Goal: Check status: Check status

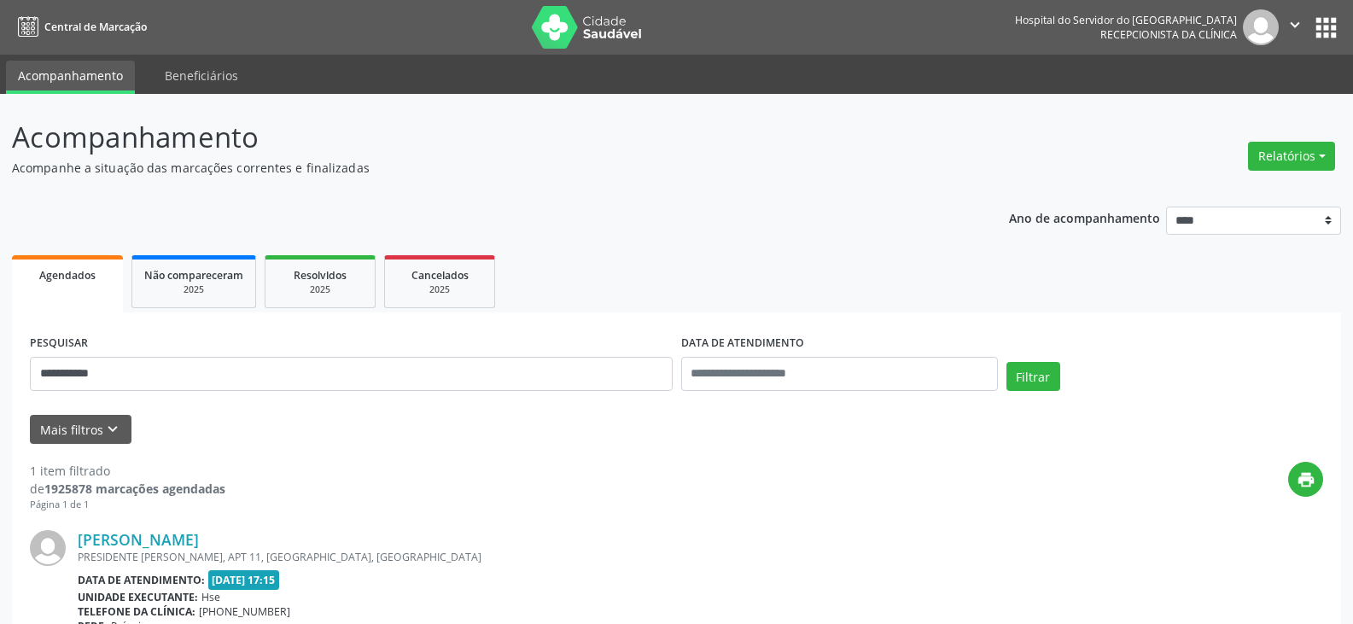
click at [1006, 362] on button "Filtrar" at bounding box center [1033, 376] width 54 height 29
click at [174, 539] on link "[PERSON_NAME]" at bounding box center [138, 539] width 121 height 19
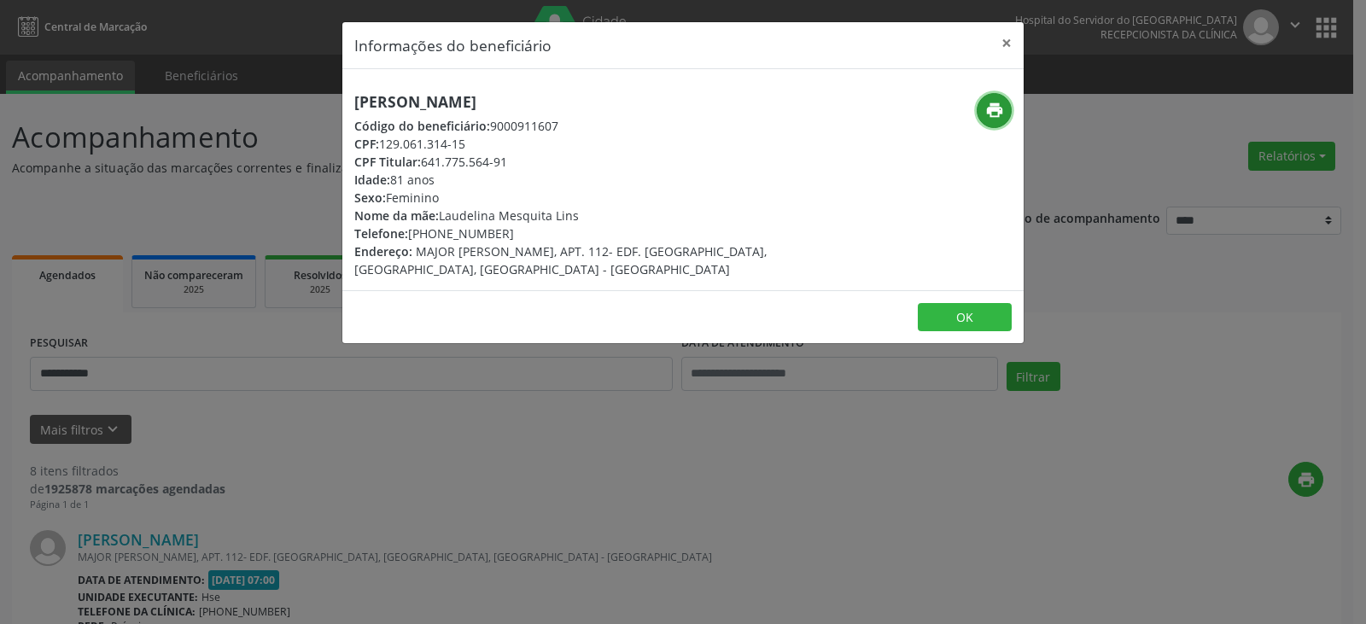
click at [993, 114] on icon "print" at bounding box center [994, 110] width 19 height 19
drag, startPoint x: 435, startPoint y: 232, endPoint x: 507, endPoint y: 232, distance: 71.7
click at [507, 232] on div "Telefone: [PHONE_NUMBER]" at bounding box center [569, 233] width 430 height 18
copy div "98153-8689"
drag, startPoint x: 423, startPoint y: 161, endPoint x: 521, endPoint y: 161, distance: 98.1
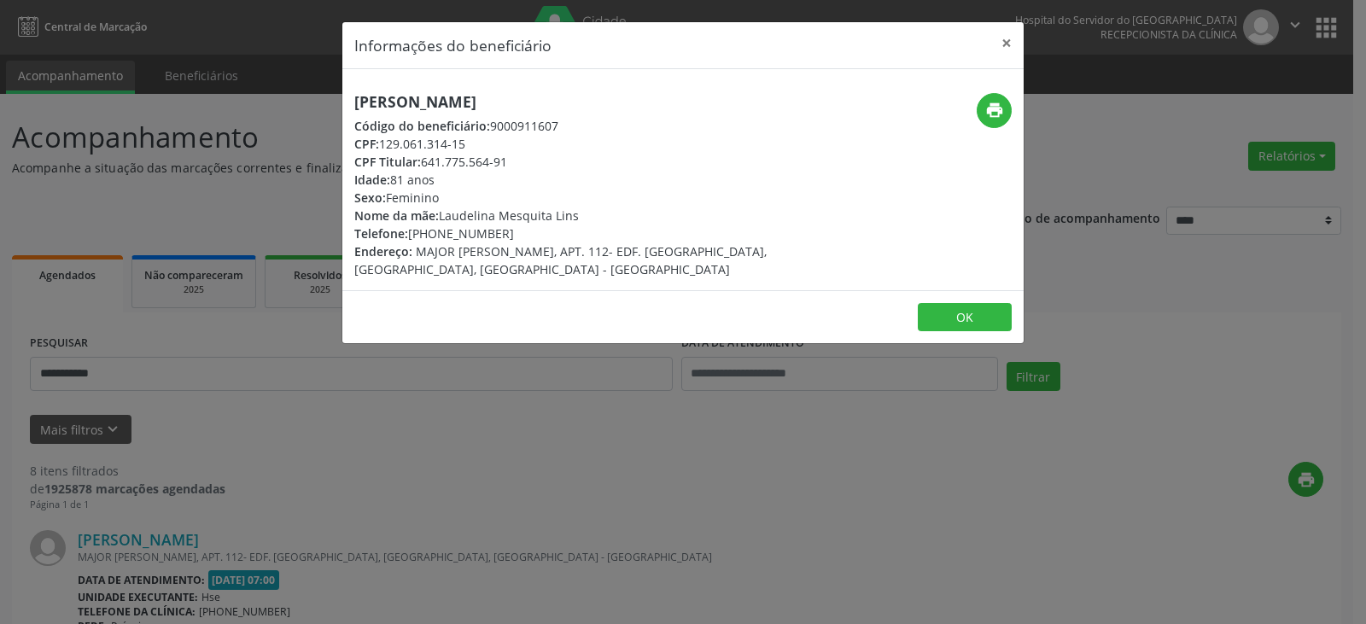
click at [521, 161] on div "CPF Titular: 641.775.564-91" at bounding box center [569, 162] width 430 height 18
copy div "641.775.564-91"
click at [456, 153] on div "CPF Titular: 641.775.564-91" at bounding box center [569, 162] width 430 height 18
drag, startPoint x: 422, startPoint y: 158, endPoint x: 520, endPoint y: 158, distance: 97.3
click at [510, 158] on div "CPF Titular: 641.775.564-91" at bounding box center [569, 162] width 430 height 18
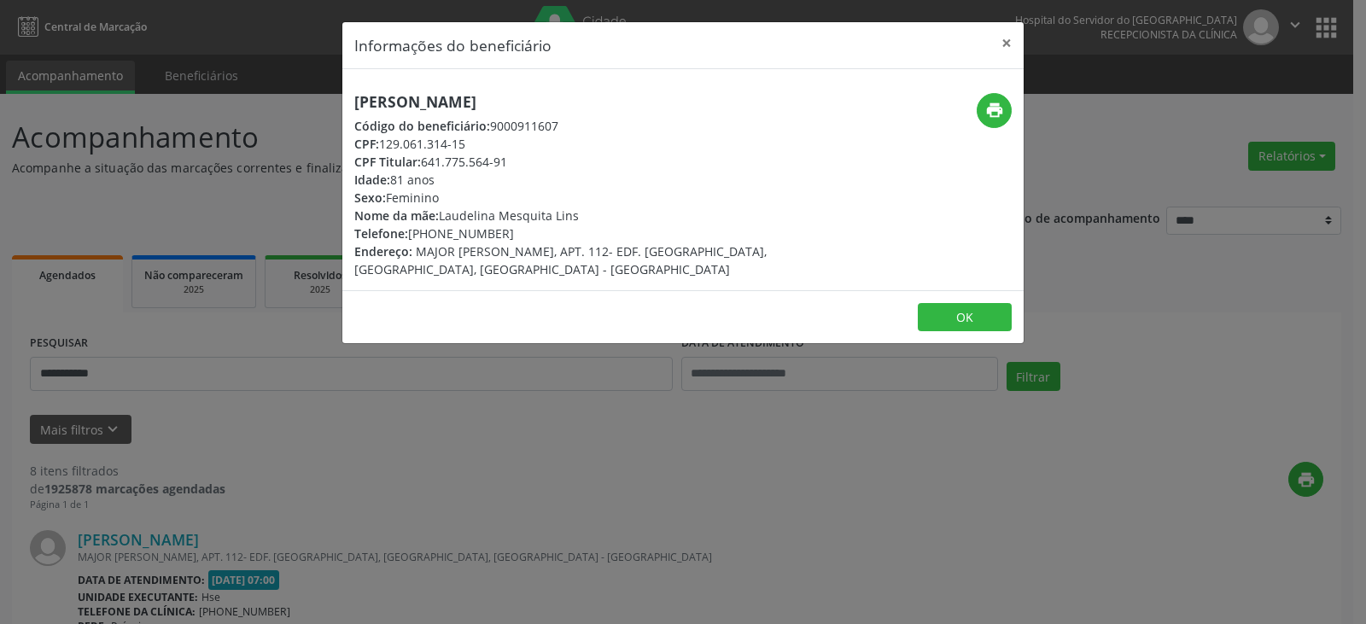
copy div "641.775.564-91"
drag, startPoint x: 1005, startPoint y: 36, endPoint x: 586, endPoint y: 379, distance: 541.6
click at [1006, 36] on button "×" at bounding box center [1006, 43] width 34 height 42
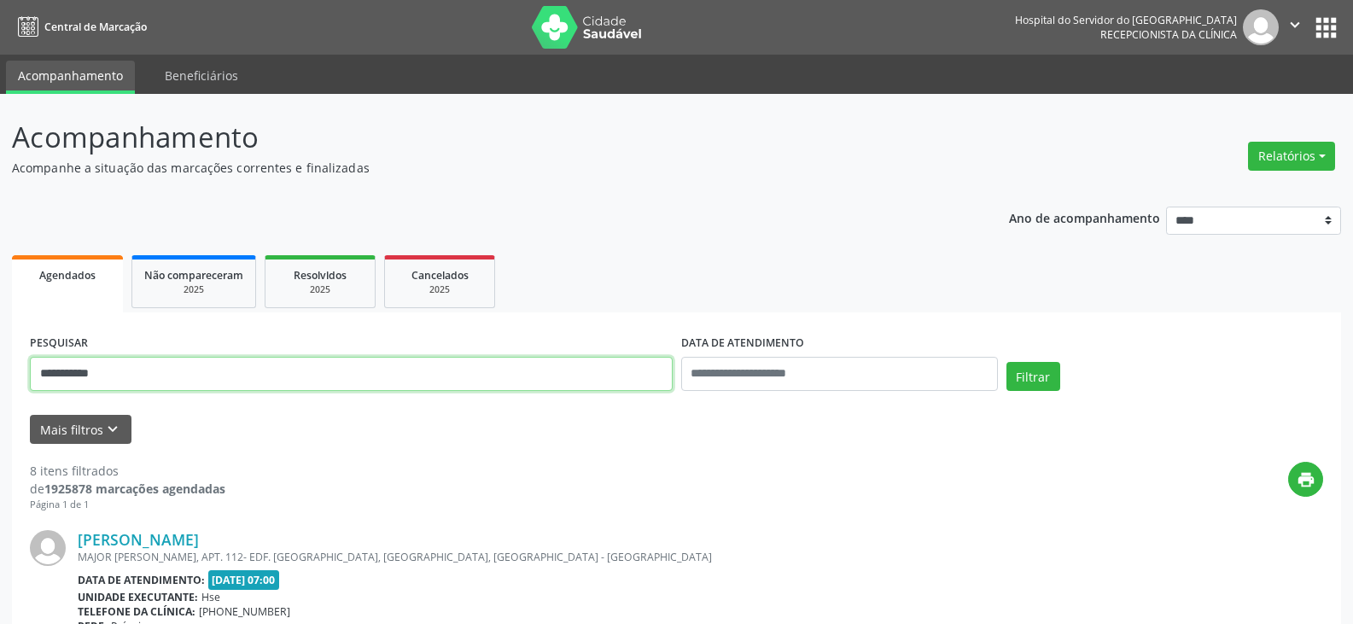
drag, startPoint x: 299, startPoint y: 370, endPoint x: 0, endPoint y: 381, distance: 298.9
paste input "***"
type input "**********"
click at [1006, 362] on button "Filtrar" at bounding box center [1033, 376] width 54 height 29
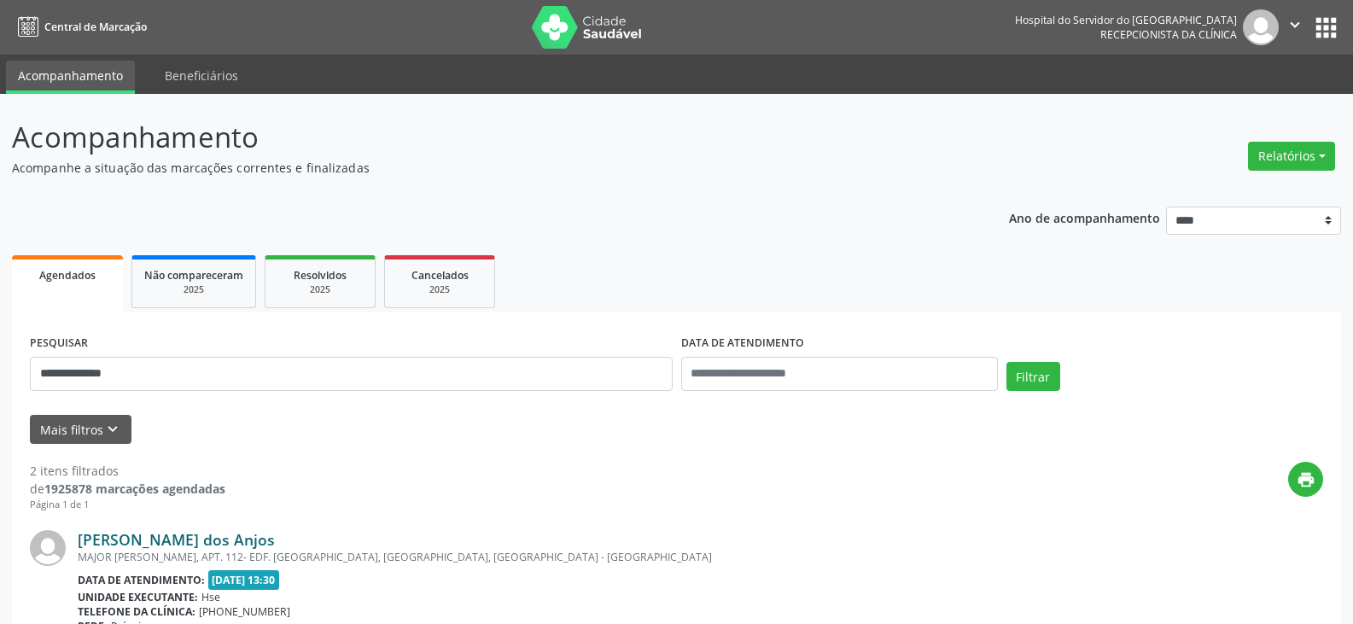
click at [157, 536] on link "[PERSON_NAME] dos Anjos" at bounding box center [176, 539] width 197 height 19
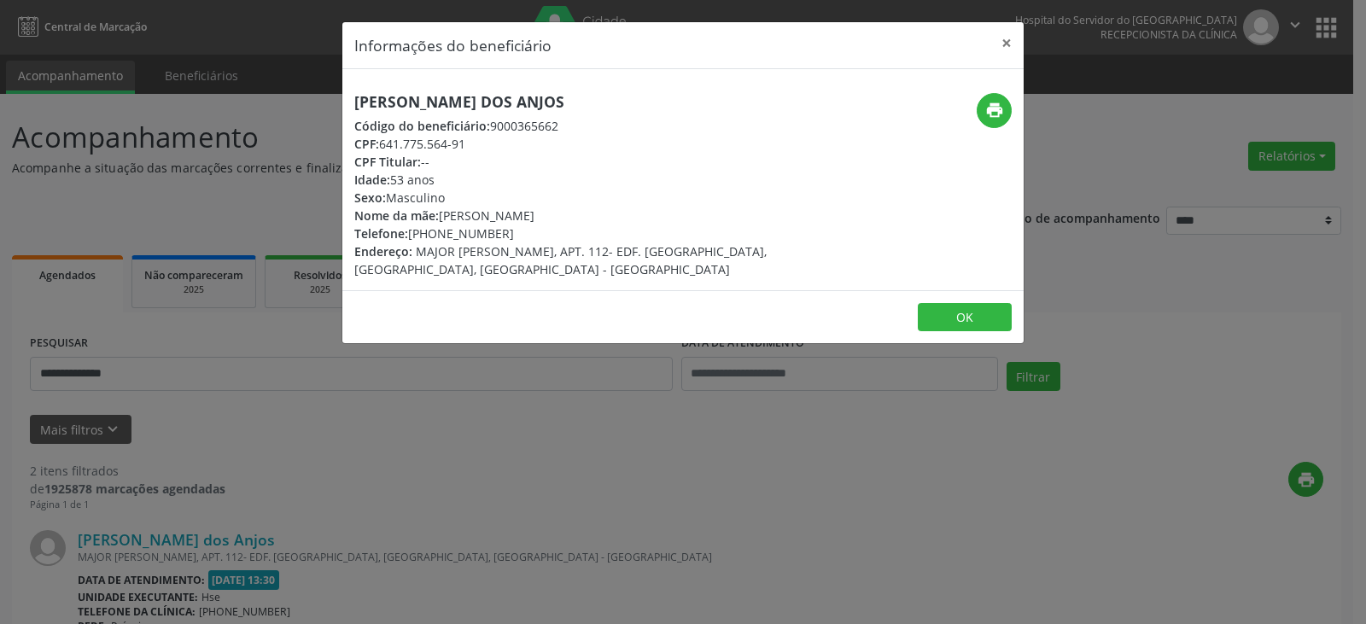
drag, startPoint x: 542, startPoint y: 99, endPoint x: 354, endPoint y: 102, distance: 187.8
click at [354, 102] on h5 "[PERSON_NAME] dos Anjos" at bounding box center [569, 102] width 430 height 18
copy h5 "[PERSON_NAME] dos Anjos"
